Goal: Book appointment/travel/reservation

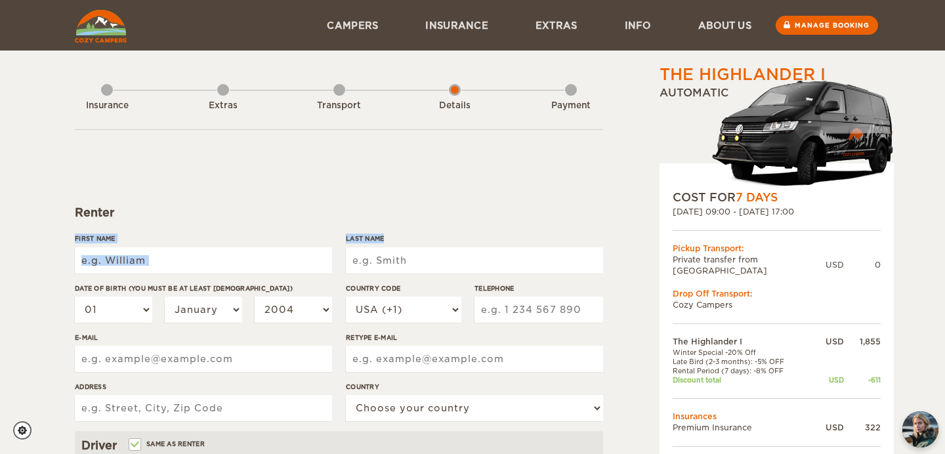
drag, startPoint x: 0, startPoint y: 0, endPoint x: 588, endPoint y: 234, distance: 632.3
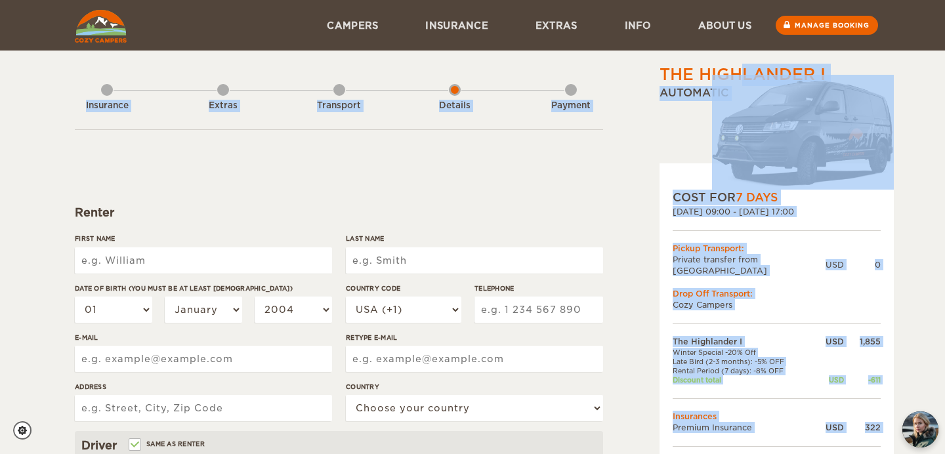
drag, startPoint x: 622, startPoint y: 238, endPoint x: 591, endPoint y: 167, distance: 78.2
click at [591, 167] on div "The Highlander I Expand Collapse Total 1,814 USD Automatic COST FOR 7 Days [DAT…" at bounding box center [473, 452] width 796 height 777
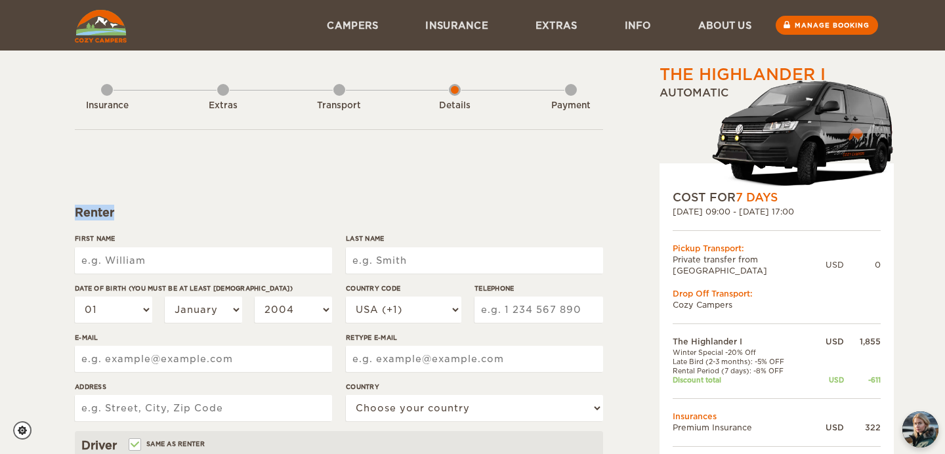
drag, startPoint x: 591, startPoint y: 167, endPoint x: 605, endPoint y: 219, distance: 54.3
click at [605, 217] on div "The Highlander I Expand Collapse Total 1,814 USD Automatic COST FOR 7 Days [DAT…" at bounding box center [473, 452] width 796 height 777
click at [605, 219] on div "The Highlander I Expand Collapse Total 1,814 USD Automatic COST FOR 7 Days [DAT…" at bounding box center [473, 452] width 796 height 777
drag, startPoint x: 605, startPoint y: 219, endPoint x: 563, endPoint y: 212, distance: 42.0
click at [567, 213] on div "The Highlander I Expand Collapse Total 1,814 USD Automatic COST FOR 7 Days [DAT…" at bounding box center [473, 452] width 796 height 777
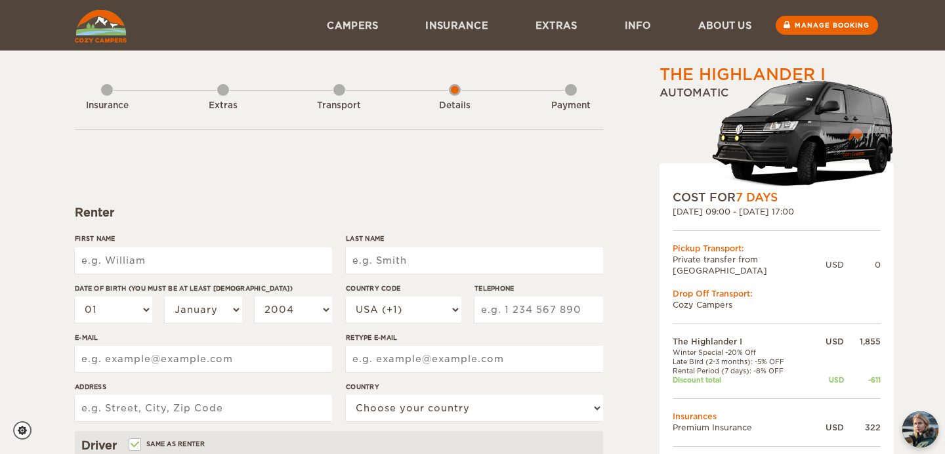
click at [563, 212] on div "Renter" at bounding box center [339, 213] width 528 height 16
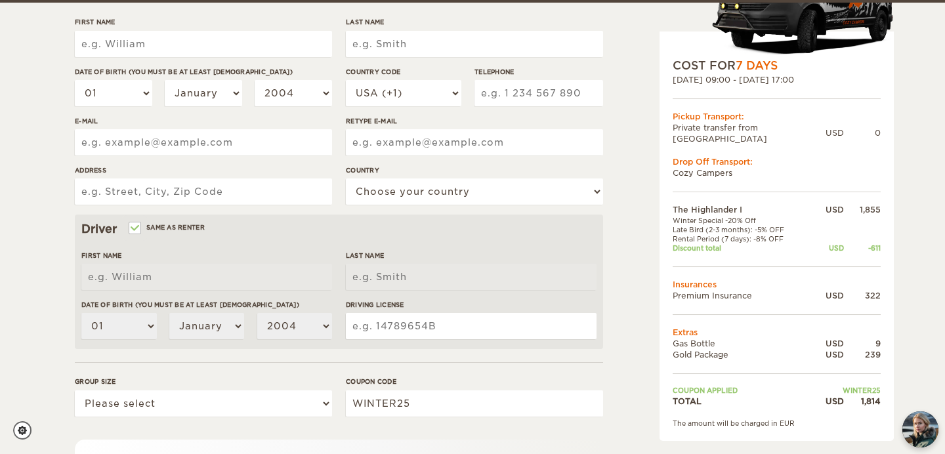
scroll to position [229, 0]
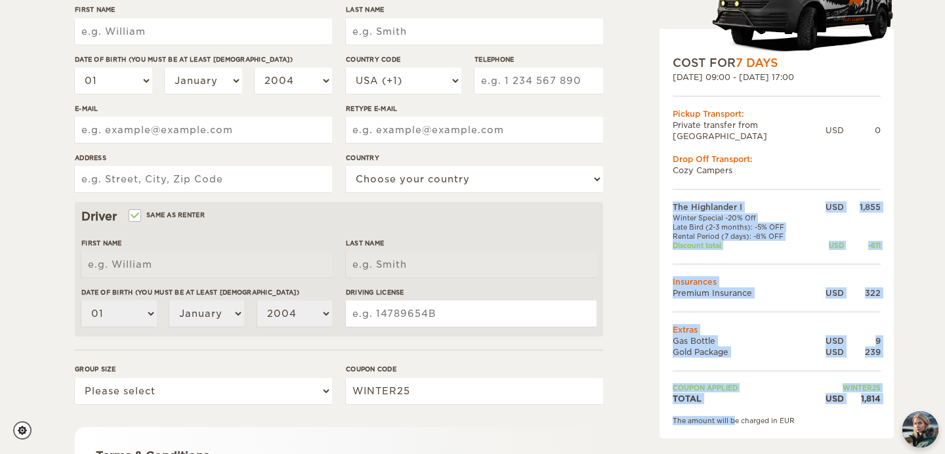
drag, startPoint x: 733, startPoint y: 408, endPoint x: 669, endPoint y: 209, distance: 209.1
click at [669, 209] on div "COST FOR 7 Days [DATE] 09:00 - [DATE] 17:00 Pickup Transport: Private transfer …" at bounding box center [777, 234] width 234 height 410
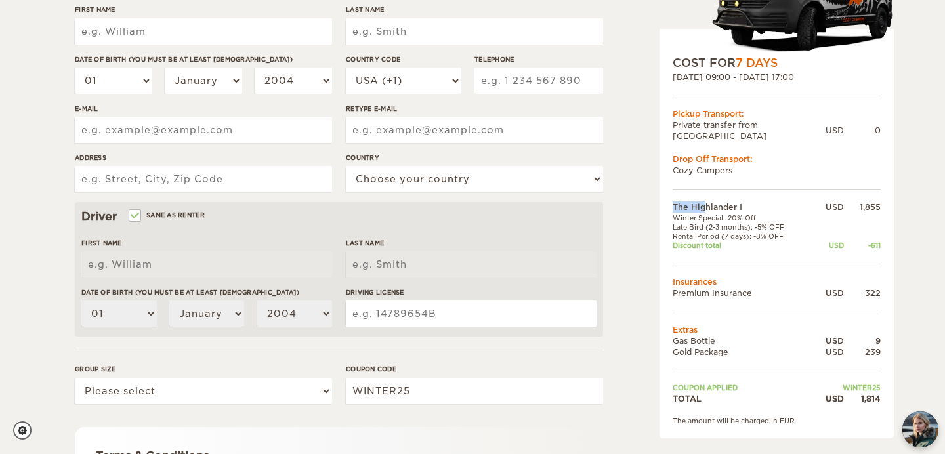
drag, startPoint x: 669, startPoint y: 209, endPoint x: 660, endPoint y: 408, distance: 199.1
click at [660, 408] on div "COST FOR 7 Days [DATE] 09:00 - [DATE] 17:00 Pickup Transport: Private transfer …" at bounding box center [777, 234] width 234 height 410
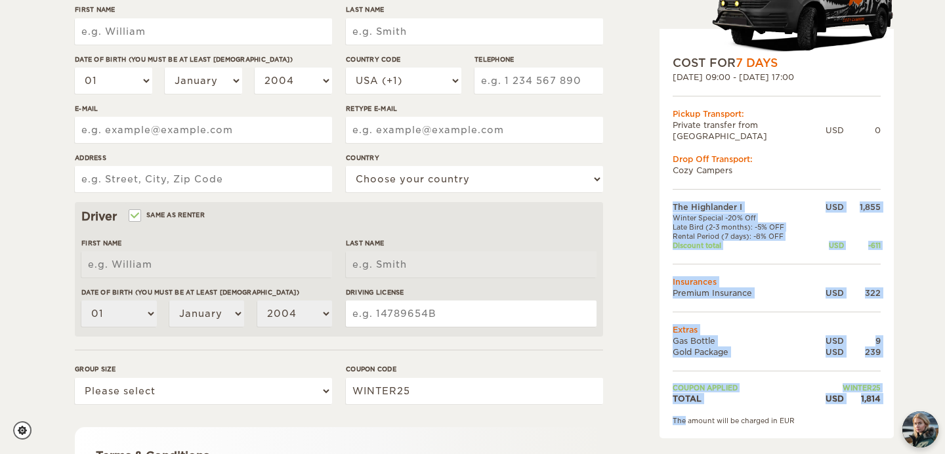
click at [660, 408] on div "COST FOR 7 Days [DATE] 09:00 - [DATE] 17:00 Pickup Transport: Private transfer …" at bounding box center [777, 234] width 234 height 410
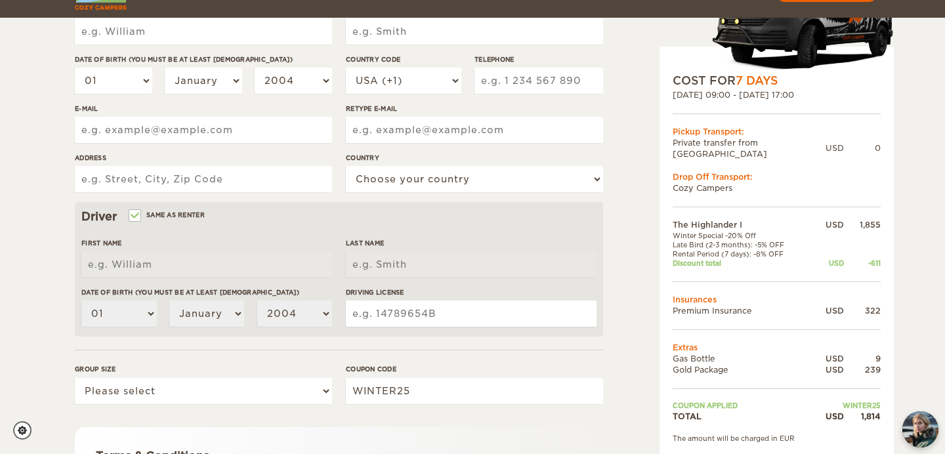
scroll to position [272, 0]
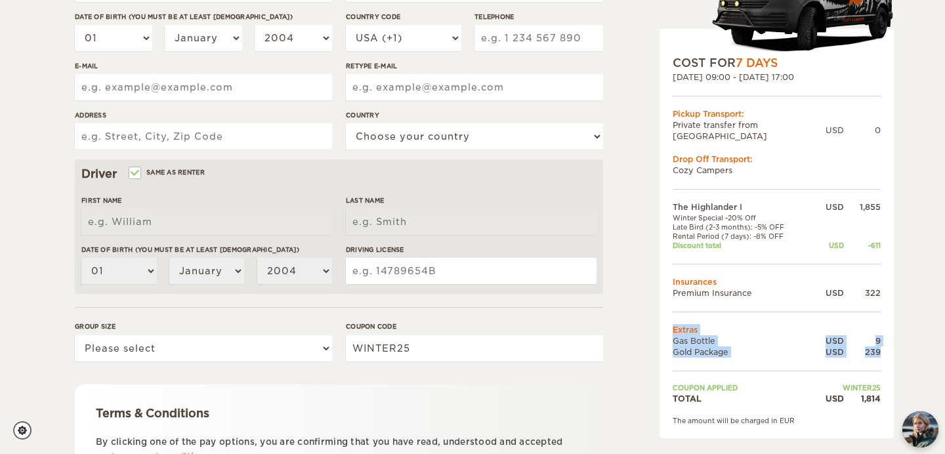
drag, startPoint x: 798, startPoint y: 361, endPoint x: 697, endPoint y: 265, distance: 139.8
click at [697, 265] on tbody "The Highlander I USD 1,855 Winter Special -20% Off Late Bird (2-3 months): -5% …" at bounding box center [777, 303] width 208 height 202
click at [697, 276] on td "Insurances" at bounding box center [777, 281] width 208 height 11
drag, startPoint x: 925, startPoint y: 349, endPoint x: 905, endPoint y: 225, distance: 126.4
click at [905, 225] on div "The Highlander I Expand Collapse Total 1,814 USD Automatic COST FOR 7 Days [DAT…" at bounding box center [472, 154] width 945 height 853
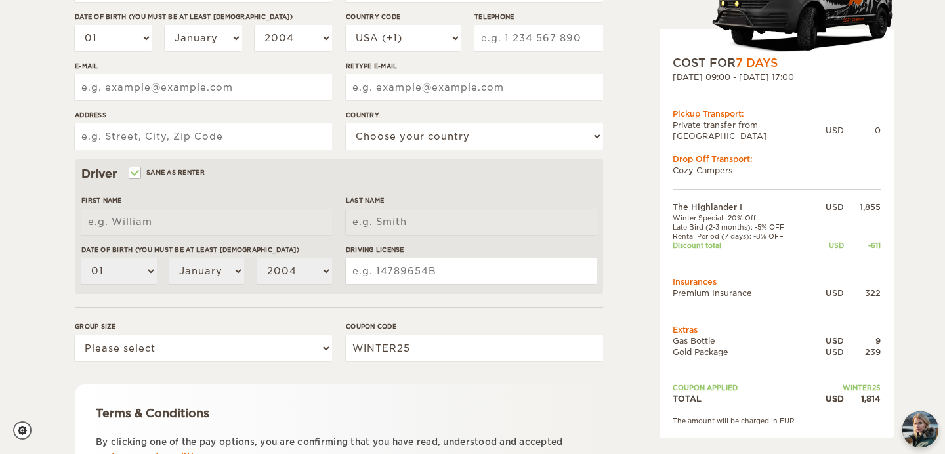
click at [905, 225] on div "The Highlander I Expand Collapse Total 1,814 USD Automatic COST FOR 7 Days [DAT…" at bounding box center [472, 154] width 945 height 853
drag, startPoint x: 905, startPoint y: 225, endPoint x: 903, endPoint y: 328, distance: 103.1
click at [903, 324] on div "The Highlander I Expand Collapse Total 1,814 USD Automatic COST FOR 7 Days [DAT…" at bounding box center [472, 154] width 945 height 853
click at [903, 328] on div "The Highlander I Expand Collapse Total 1,814 USD Automatic COST FOR 7 Days [DAT…" at bounding box center [472, 154] width 945 height 853
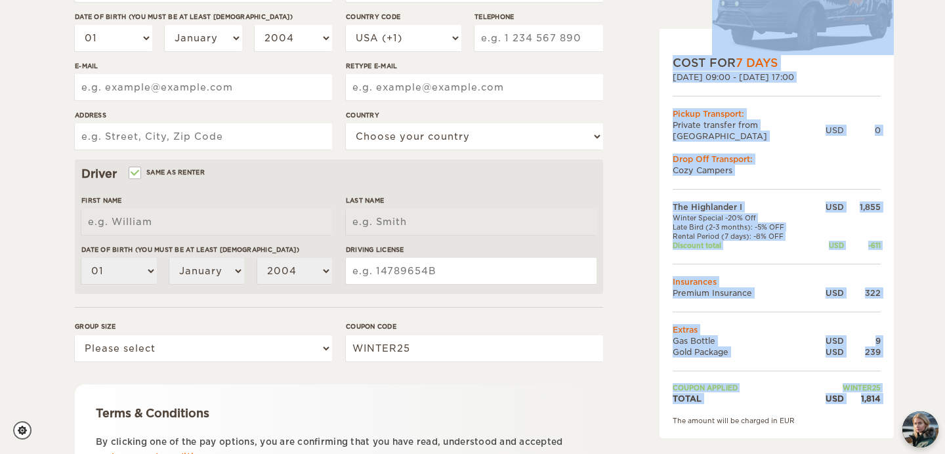
drag, startPoint x: 903, startPoint y: 328, endPoint x: 870, endPoint y: 382, distance: 63.6
click at [870, 381] on div "The Highlander I Expand Collapse Total 1,814 USD Automatic COST FOR 7 Days [DAT…" at bounding box center [472, 154] width 945 height 853
click at [870, 393] on div "1,814" at bounding box center [862, 398] width 37 height 11
drag, startPoint x: 863, startPoint y: 406, endPoint x: 636, endPoint y: 119, distance: 366.0
click at [636, 121] on div "The Highlander I Expand Collapse Total 1,814 USD Automatic COST FOR 7 Days [DAT…" at bounding box center [743, 180] width 254 height 777
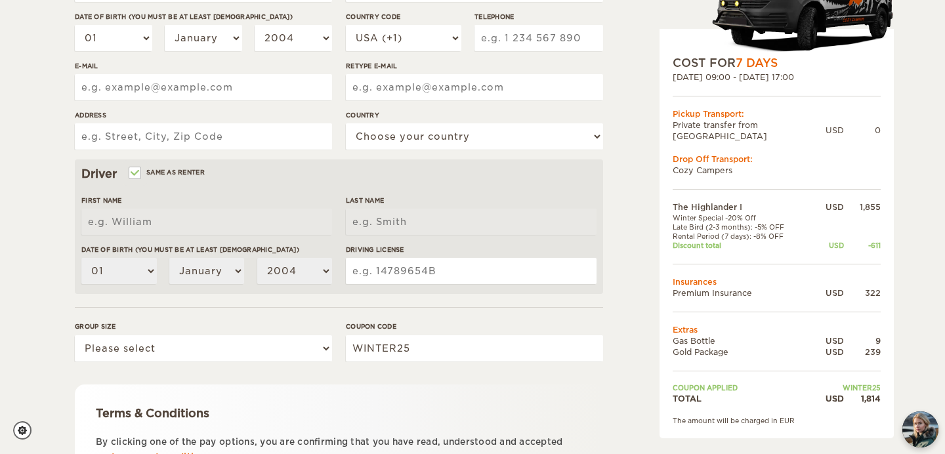
click at [643, 119] on div "The Highlander I Expand Collapse Total 1,814 USD Automatic COST FOR 7 Days [DAT…" at bounding box center [743, 180] width 254 height 777
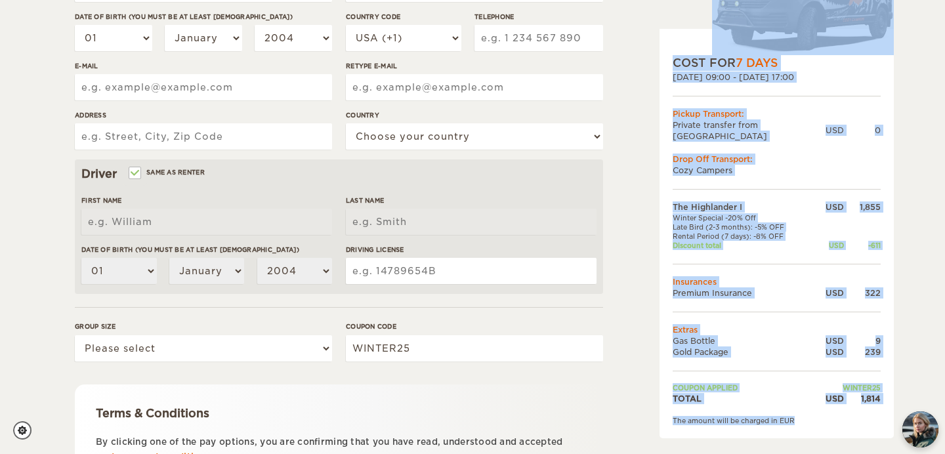
drag, startPoint x: 649, startPoint y: 33, endPoint x: 731, endPoint y: 419, distance: 394.6
click at [731, 419] on div "The Highlander I Expand Collapse Total 1,814 USD Automatic COST FOR 7 Days [DAT…" at bounding box center [743, 180] width 254 height 777
click at [731, 419] on div "COST FOR 7 Days [DATE] 09:00 - [DATE] 17:00 Pickup Transport: Private transfer …" at bounding box center [777, 234] width 234 height 410
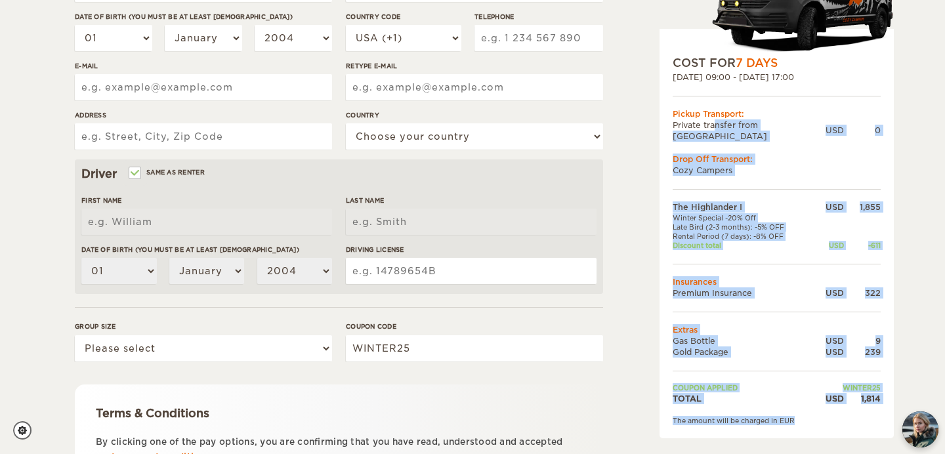
drag, startPoint x: 737, startPoint y: 417, endPoint x: 676, endPoint y: 105, distance: 317.7
click at [676, 106] on div "COST FOR 7 Days [DATE] 09:00 - [DATE] 17:00 Pickup Transport: Private transfer …" at bounding box center [777, 234] width 234 height 410
click at [676, 105] on div "COST FOR 7 Days [DATE] 09:00 - [DATE] 17:00 Pickup Transport: Private transfer …" at bounding box center [777, 234] width 234 height 410
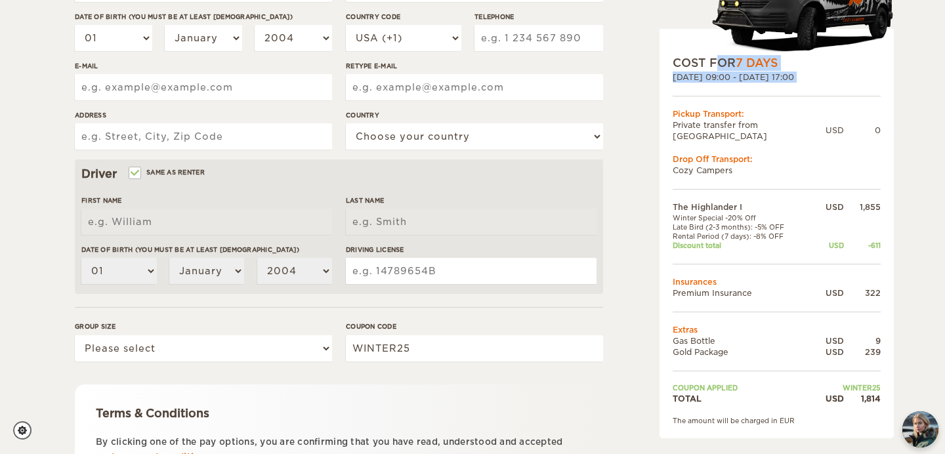
drag, startPoint x: 676, startPoint y: 100, endPoint x: 661, endPoint y: 43, distance: 58.3
click at [661, 43] on div "COST FOR 7 Days [DATE] 09:00 - [DATE] 17:00 Pickup Transport: Private transfer …" at bounding box center [777, 234] width 234 height 410
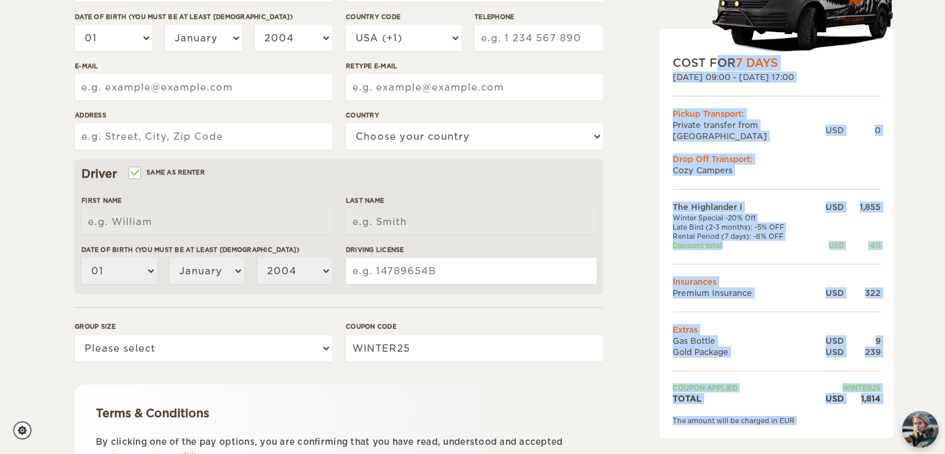
drag, startPoint x: 661, startPoint y: 43, endPoint x: 703, endPoint y: 422, distance: 381.1
click at [703, 422] on div "COST FOR 7 Days [DATE] 09:00 - [DATE] 17:00 Pickup Transport: Private transfer …" at bounding box center [777, 234] width 234 height 410
drag, startPoint x: 703, startPoint y: 422, endPoint x: 685, endPoint y: 126, distance: 296.6
click at [685, 126] on div "COST FOR 7 Days [DATE] 09:00 - [DATE] 17:00 Pickup Transport: Private transfer …" at bounding box center [777, 234] width 234 height 410
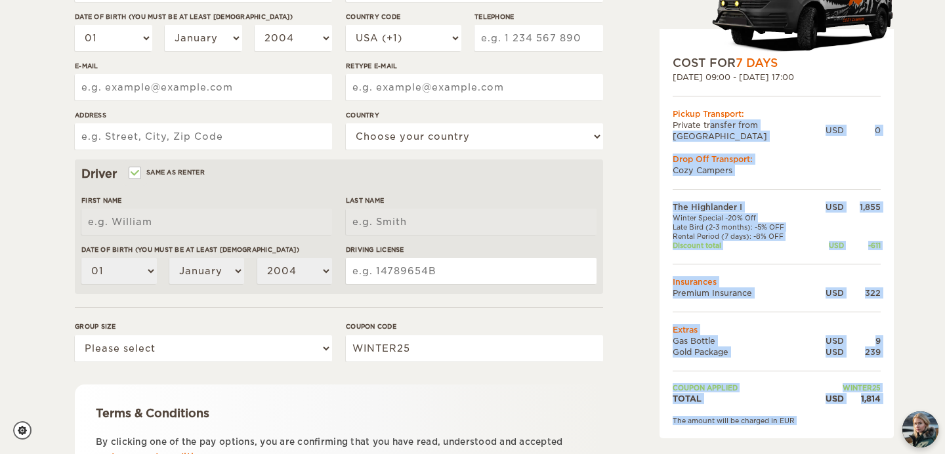
click at [685, 126] on td "Private transfer from [GEOGRAPHIC_DATA]" at bounding box center [749, 130] width 153 height 22
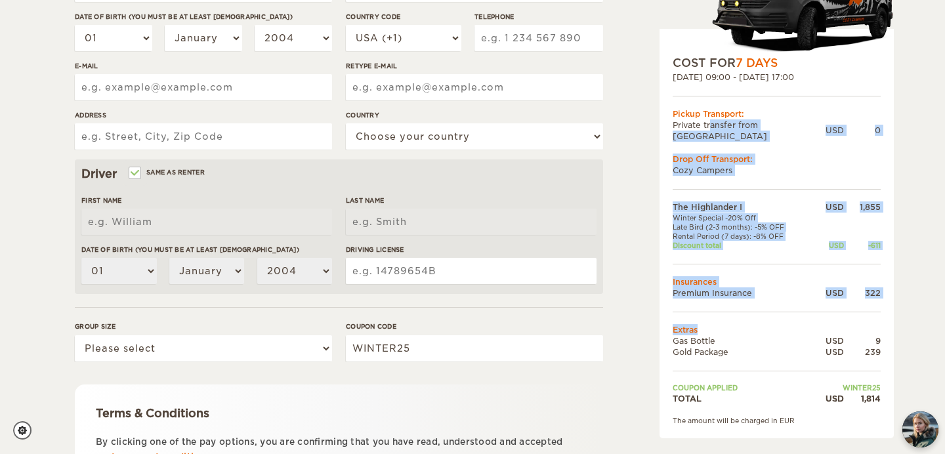
drag, startPoint x: 685, startPoint y: 126, endPoint x: 685, endPoint y: 374, distance: 247.5
click at [685, 374] on div "COST FOR 7 Days [DATE] 09:00 - [DATE] 17:00 Pickup Transport: Private transfer …" at bounding box center [777, 234] width 234 height 410
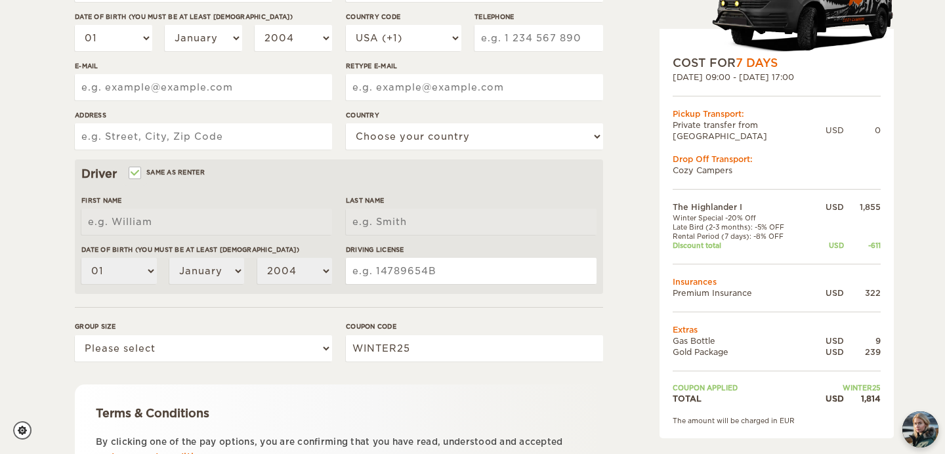
click at [685, 383] on td "Coupon applied" at bounding box center [742, 387] width 139 height 9
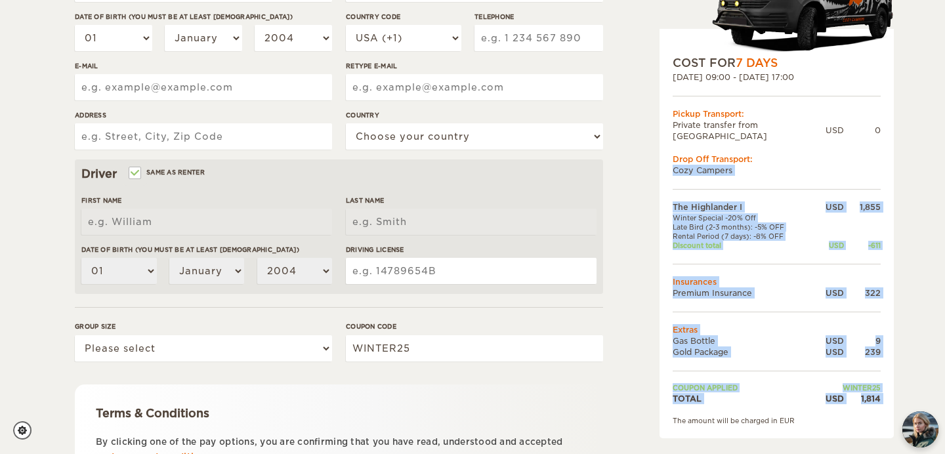
drag, startPoint x: 766, startPoint y: 404, endPoint x: 664, endPoint y: 157, distance: 267.8
click at [664, 157] on div "COST FOR 7 Days [DATE] 09:00 - [DATE] 17:00 Pickup Transport: Private transfer …" at bounding box center [777, 234] width 234 height 410
drag, startPoint x: 664, startPoint y: 157, endPoint x: 702, endPoint y: 293, distance: 141.9
click at [702, 293] on div "COST FOR 7 Days [DATE] 09:00 - [DATE] 17:00 Pickup Transport: Private transfer …" at bounding box center [777, 234] width 234 height 410
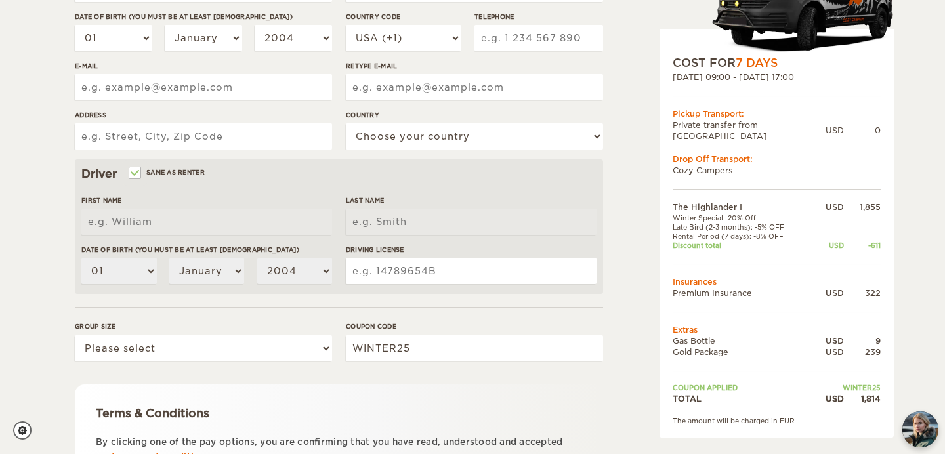
click at [702, 299] on td at bounding box center [777, 312] width 208 height 26
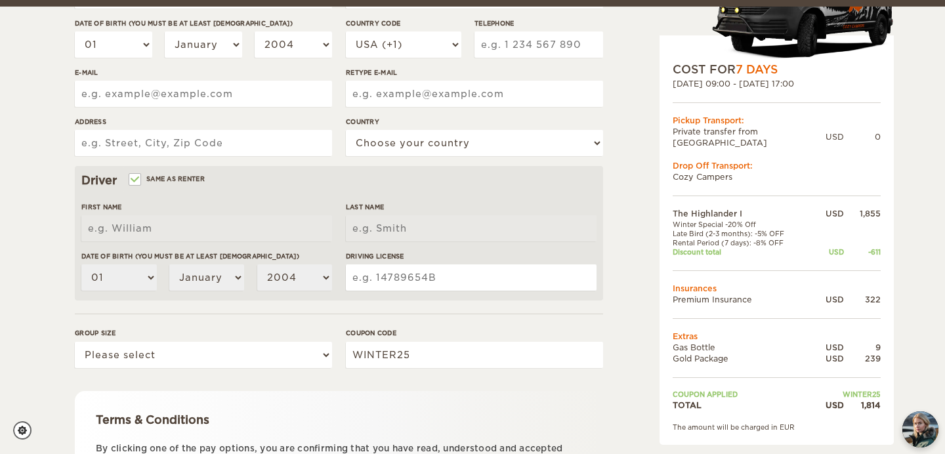
click at [702, 294] on td "Premium Insurance" at bounding box center [742, 299] width 139 height 11
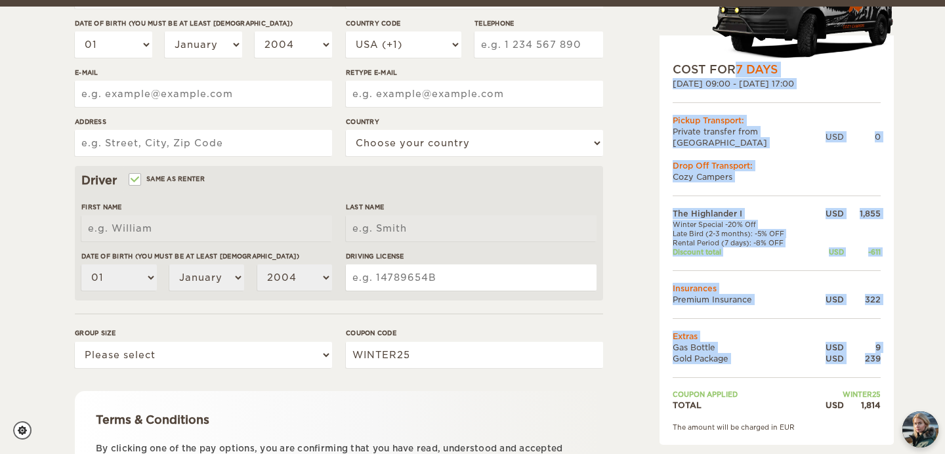
drag, startPoint x: 725, startPoint y: 358, endPoint x: 693, endPoint y: 68, distance: 291.9
click at [693, 69] on div "COST FOR 7 Days [DATE] 09:00 - [DATE] 17:00 Pickup Transport: Private transfer …" at bounding box center [777, 240] width 234 height 410
click at [693, 68] on div "COST FOR 7 Days" at bounding box center [777, 70] width 208 height 16
drag, startPoint x: 669, startPoint y: 65, endPoint x: 730, endPoint y: 368, distance: 309.4
click at [730, 368] on div "COST FOR 7 Days [DATE] 09:00 - [DATE] 17:00 Pickup Transport: Private transfer …" at bounding box center [777, 240] width 234 height 410
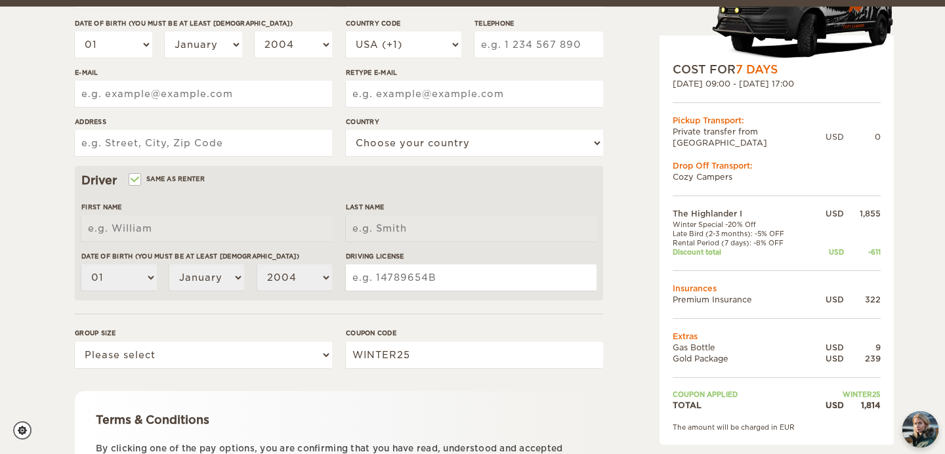
click at [730, 368] on td at bounding box center [777, 377] width 208 height 26
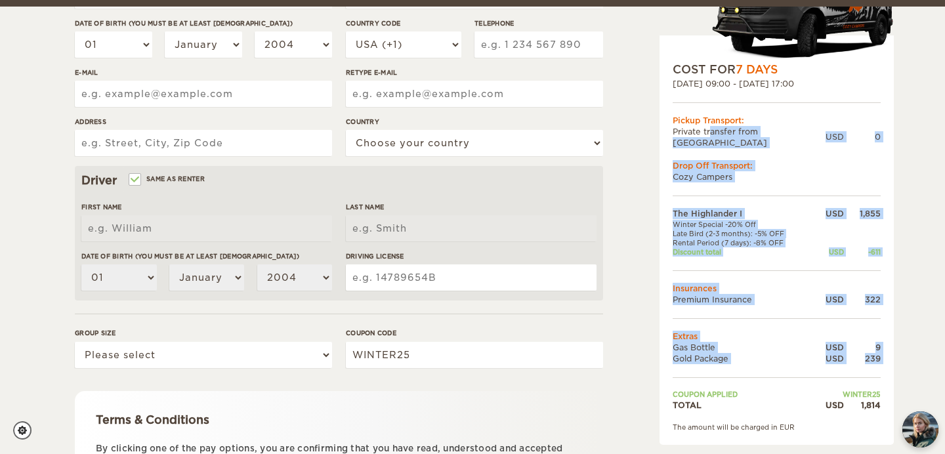
drag, startPoint x: 730, startPoint y: 368, endPoint x: 730, endPoint y: 67, distance: 301.3
click at [730, 68] on div "COST FOR 7 Days [DATE] 09:00 - [DATE] 17:00 Pickup Transport: Private transfer …" at bounding box center [777, 240] width 234 height 410
click at [730, 67] on div "COST FOR 7 Days" at bounding box center [777, 70] width 208 height 16
drag, startPoint x: 730, startPoint y: 67, endPoint x: 730, endPoint y: 204, distance: 137.2
click at [730, 201] on div "COST FOR 7 Days [DATE] 09:00 - [DATE] 17:00 Pickup Transport: Private transfer …" at bounding box center [777, 240] width 234 height 410
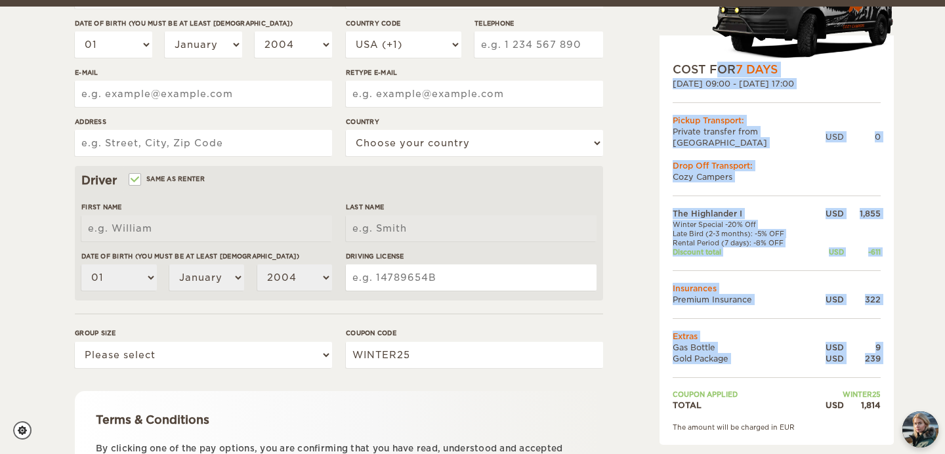
click at [730, 208] on td "The Highlander I" at bounding box center [742, 213] width 139 height 11
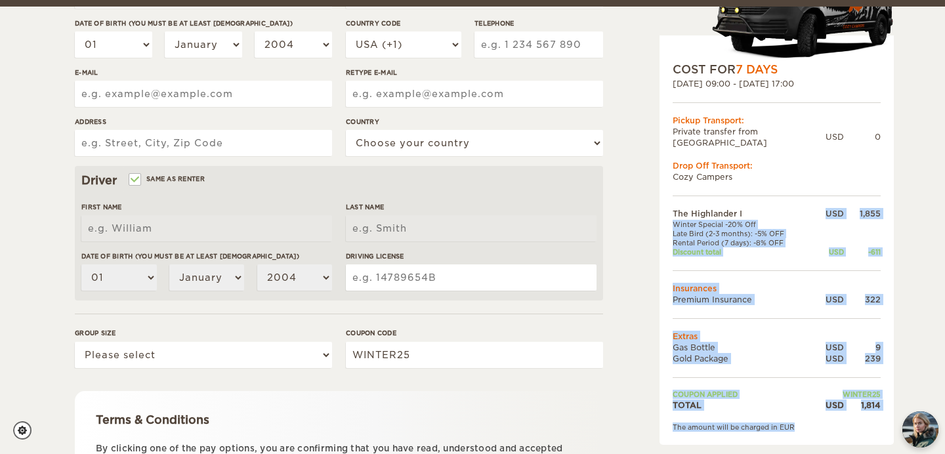
drag, startPoint x: 730, startPoint y: 204, endPoint x: 745, endPoint y: 424, distance: 220.4
click at [745, 424] on div "COST FOR 7 Days [DATE] 09:00 - [DATE] 17:00 Pickup Transport: Private transfer …" at bounding box center [777, 240] width 234 height 410
drag, startPoint x: 783, startPoint y: 422, endPoint x: 699, endPoint y: 220, distance: 219.0
click at [699, 221] on div "COST FOR 7 Days [DATE] 09:00 - [DATE] 17:00 Pickup Transport: Private transfer …" at bounding box center [777, 240] width 234 height 410
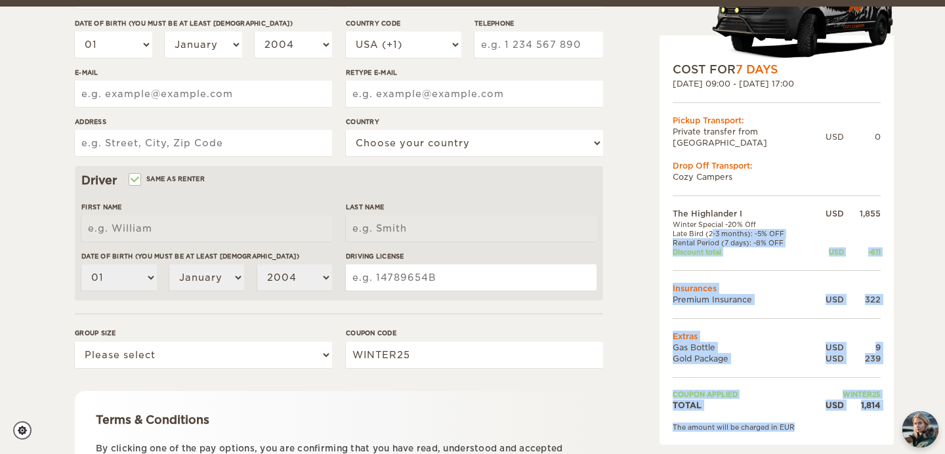
click at [699, 229] on td "Late Bird (2-3 months): -5% OFF" at bounding box center [742, 233] width 139 height 9
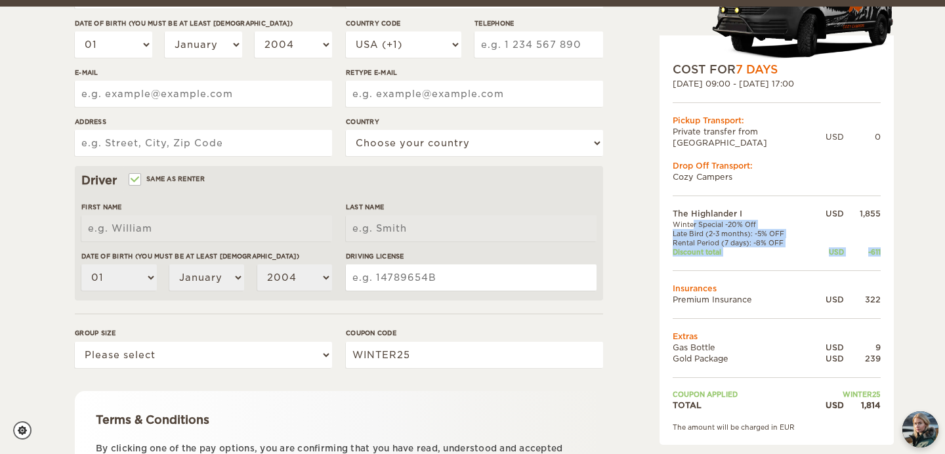
drag, startPoint x: 699, startPoint y: 253, endPoint x: 679, endPoint y: 210, distance: 47.6
click at [679, 210] on tbody "The Highlander I USD 1,855 Winter Special -20% Off Late Bird (2-3 months): -5% …" at bounding box center [777, 309] width 208 height 202
click at [679, 220] on td "Winter Special -20% Off" at bounding box center [742, 224] width 139 height 9
drag, startPoint x: 672, startPoint y: 205, endPoint x: 672, endPoint y: 308, distance: 102.4
click at [672, 308] on div "COST FOR 7 Days [DATE] 09:00 - [DATE] 17:00 Pickup Transport: Private transfer …" at bounding box center [777, 240] width 234 height 410
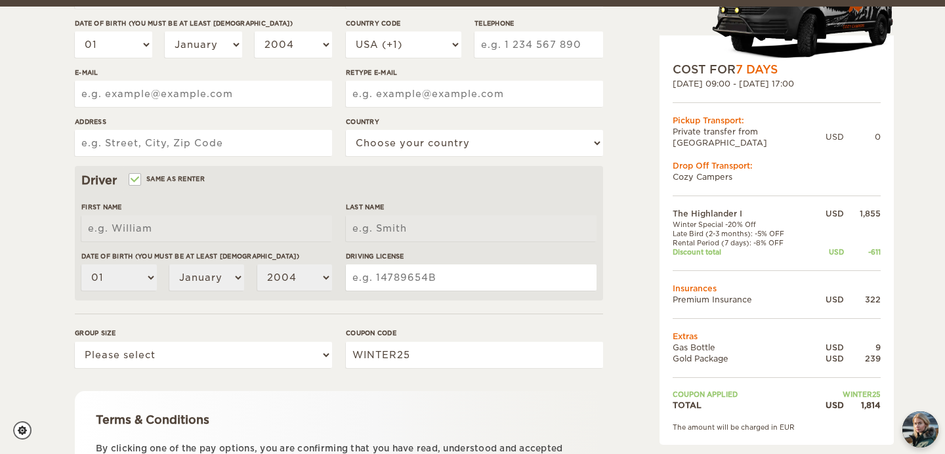
click at [672, 307] on div "COST FOR 7 Days [DATE] 09:00 - [DATE] 17:00 Pickup Transport: Private transfer …" at bounding box center [777, 240] width 234 height 410
drag, startPoint x: 765, startPoint y: 318, endPoint x: 758, endPoint y: 182, distance: 136.1
click at [758, 182] on div "COST FOR 7 Days [DATE] 09:00 - [DATE] 17:00 Pickup Transport: Private transfer …" at bounding box center [777, 240] width 234 height 410
click at [755, 179] on div "COST FOR 7 Days [DATE] 09:00 - [DATE] 17:00 Pickup Transport: Private transfer …" at bounding box center [777, 240] width 234 height 410
drag, startPoint x: 755, startPoint y: 179, endPoint x: 755, endPoint y: 355, distance: 176.6
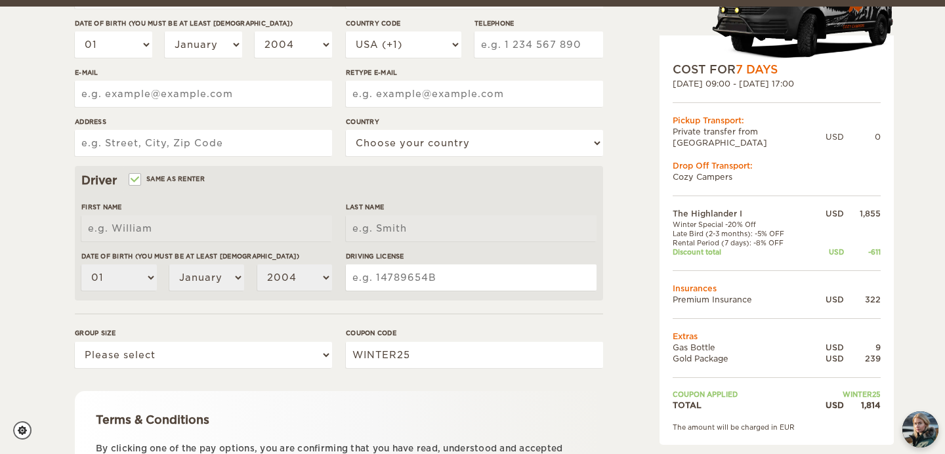
click at [755, 354] on div "COST FOR 7 Days [DATE] 09:00 - [DATE] 17:00 Pickup Transport: Private transfer …" at bounding box center [777, 240] width 234 height 410
click at [755, 364] on td at bounding box center [777, 377] width 208 height 26
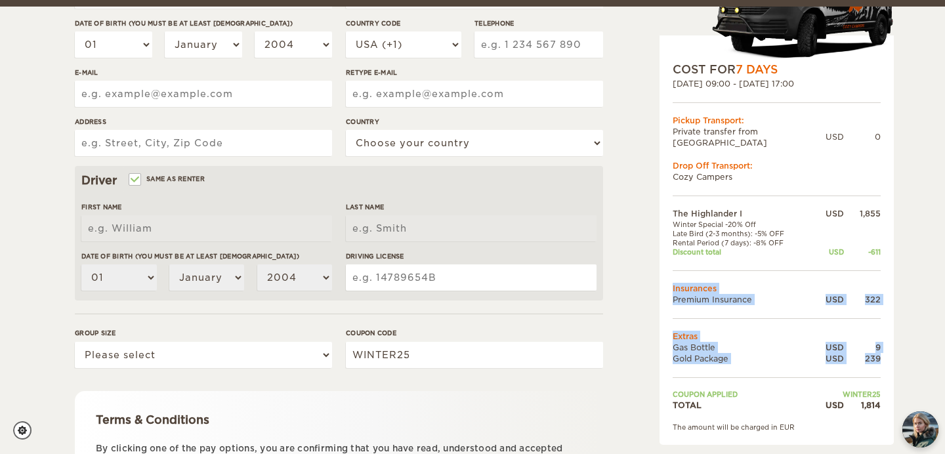
drag, startPoint x: 755, startPoint y: 355, endPoint x: 755, endPoint y: 247, distance: 107.7
click at [755, 247] on tbody "The Highlander I USD 1,855 Winter Special -20% Off Late Bird (2-3 months): -5% …" at bounding box center [777, 309] width 208 height 202
click at [755, 257] on td at bounding box center [777, 270] width 208 height 26
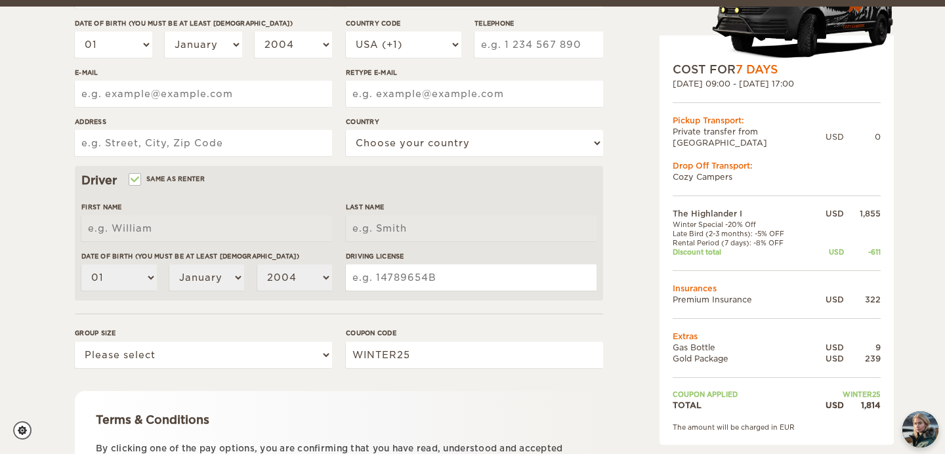
scroll to position [0, 0]
